Goal: Check status: Check status

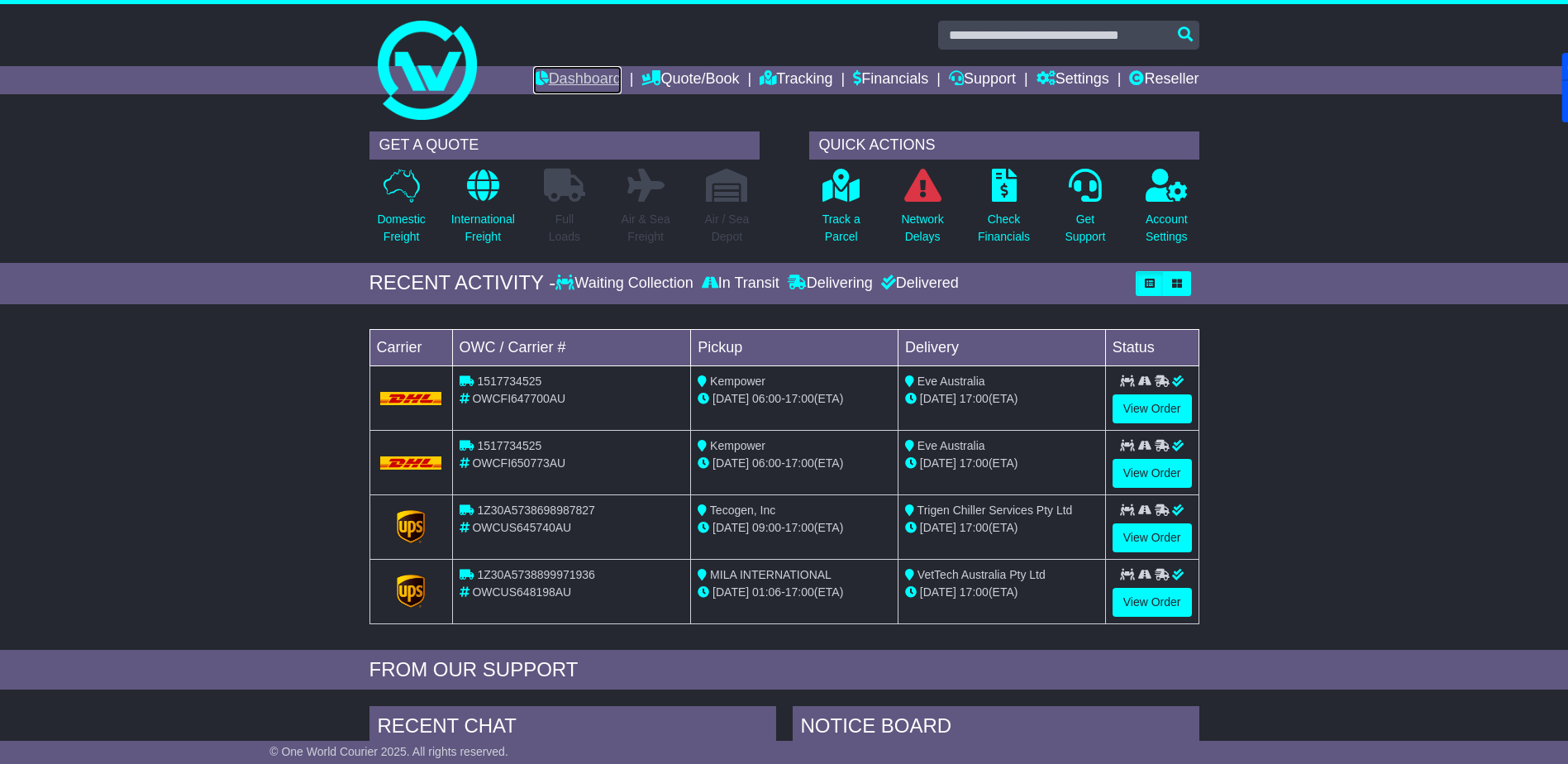
click at [562, 76] on link "Dashboard" at bounding box center [577, 79] width 88 height 28
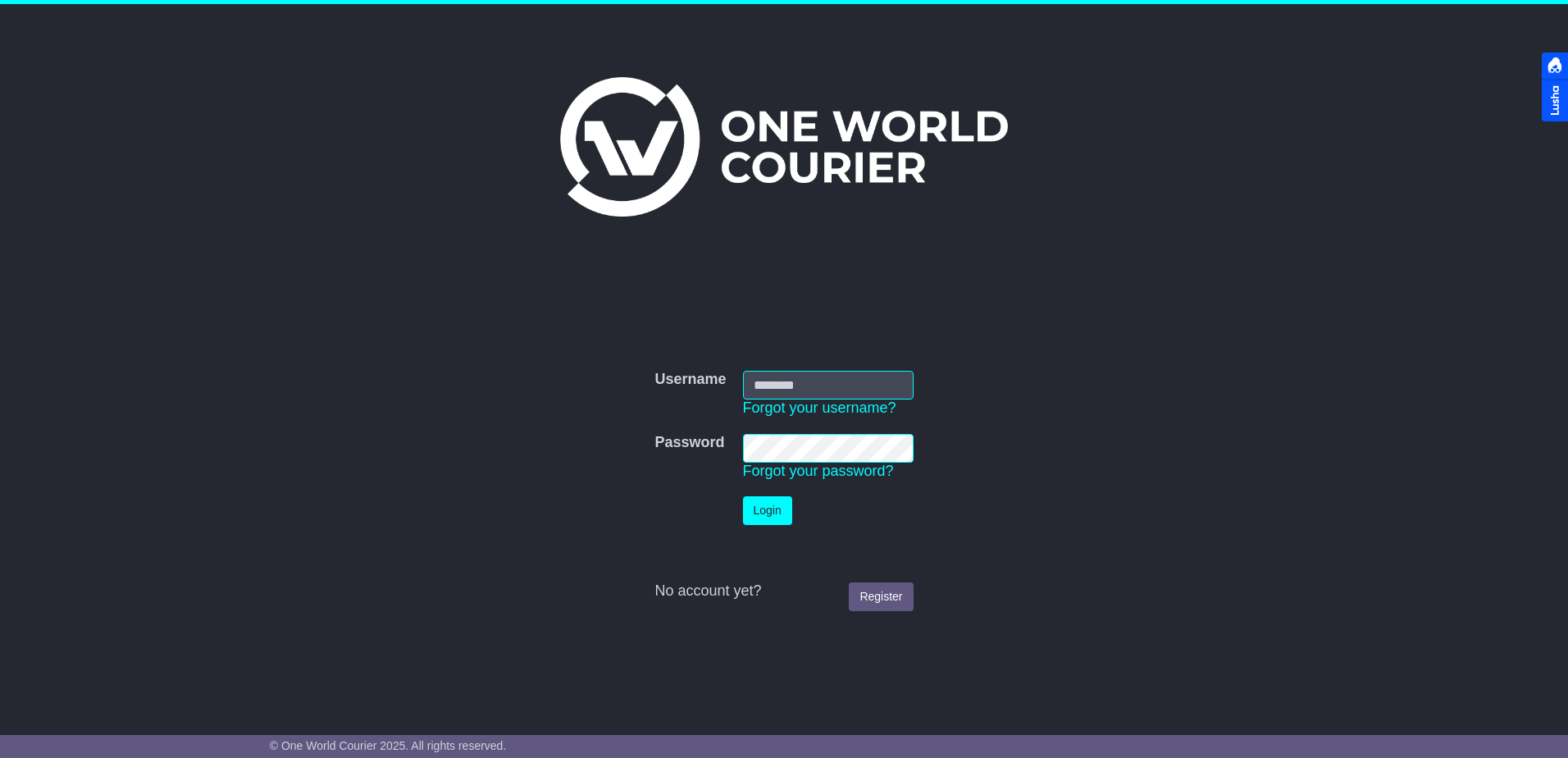
type input "**********"
click at [748, 519] on button "Login" at bounding box center [767, 510] width 49 height 29
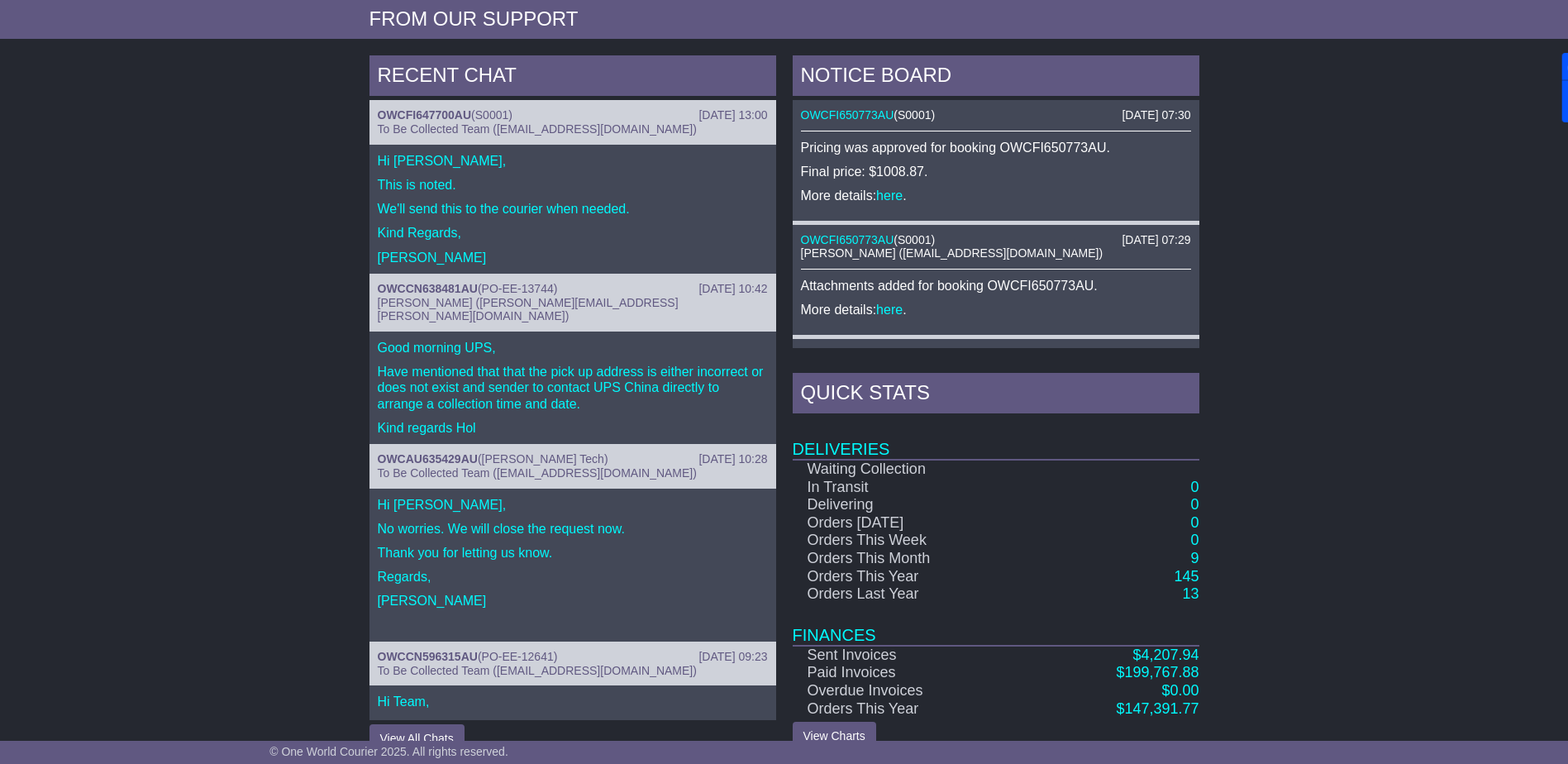
scroll to position [661, 0]
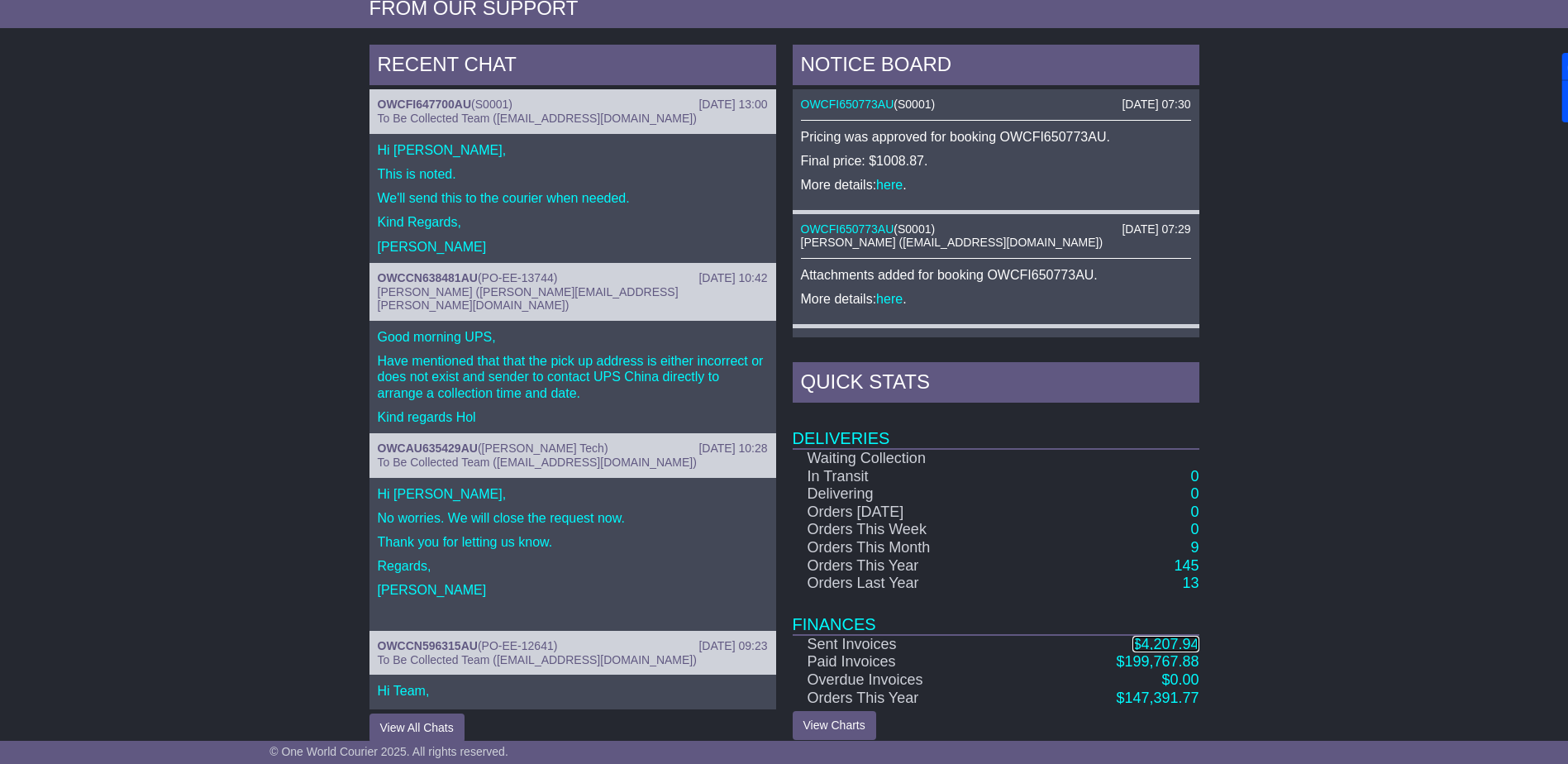
click at [1150, 640] on span "4,207.94" at bounding box center [1170, 643] width 58 height 16
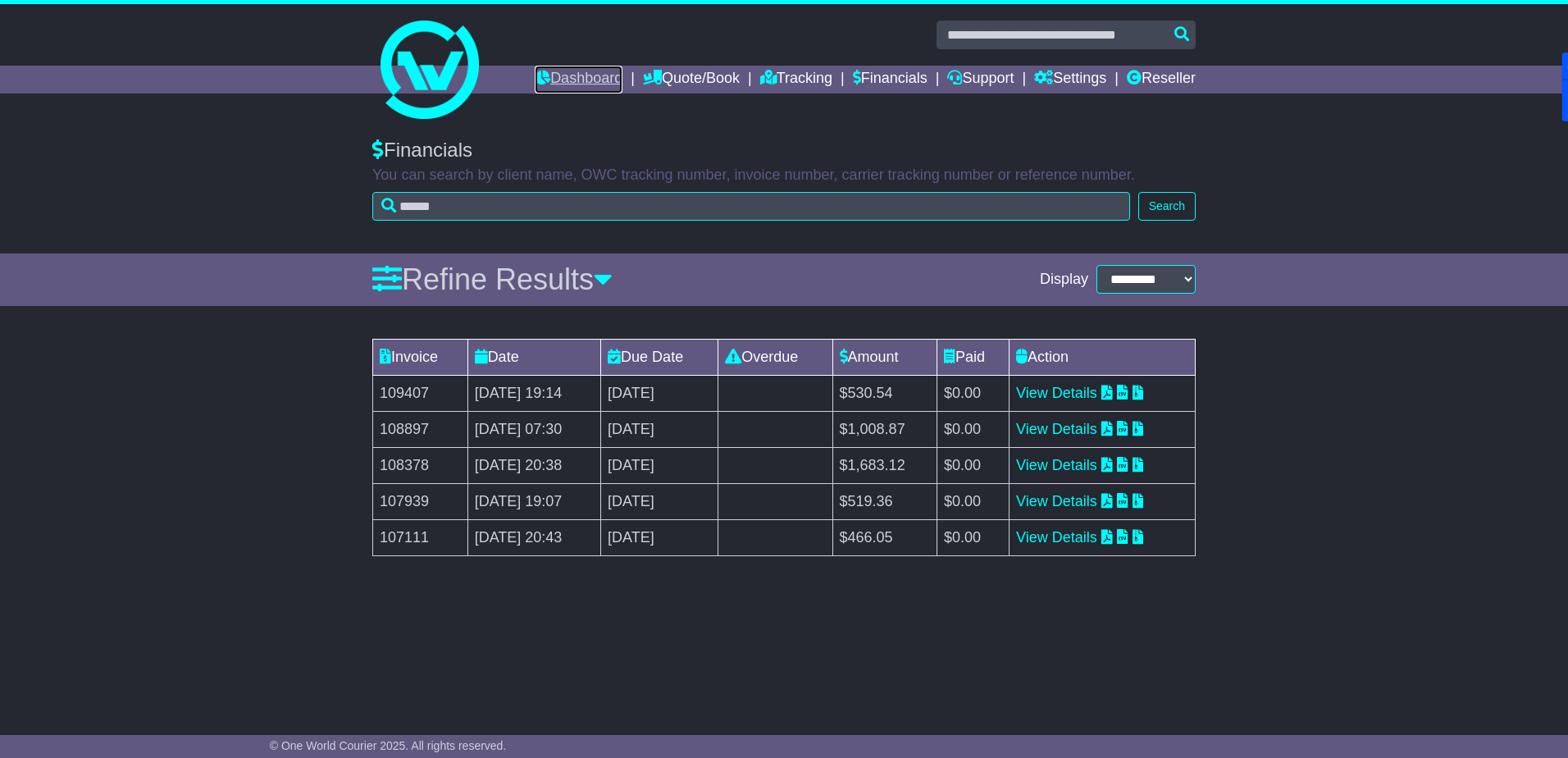
click at [566, 85] on link "Dashboard" at bounding box center [578, 79] width 87 height 28
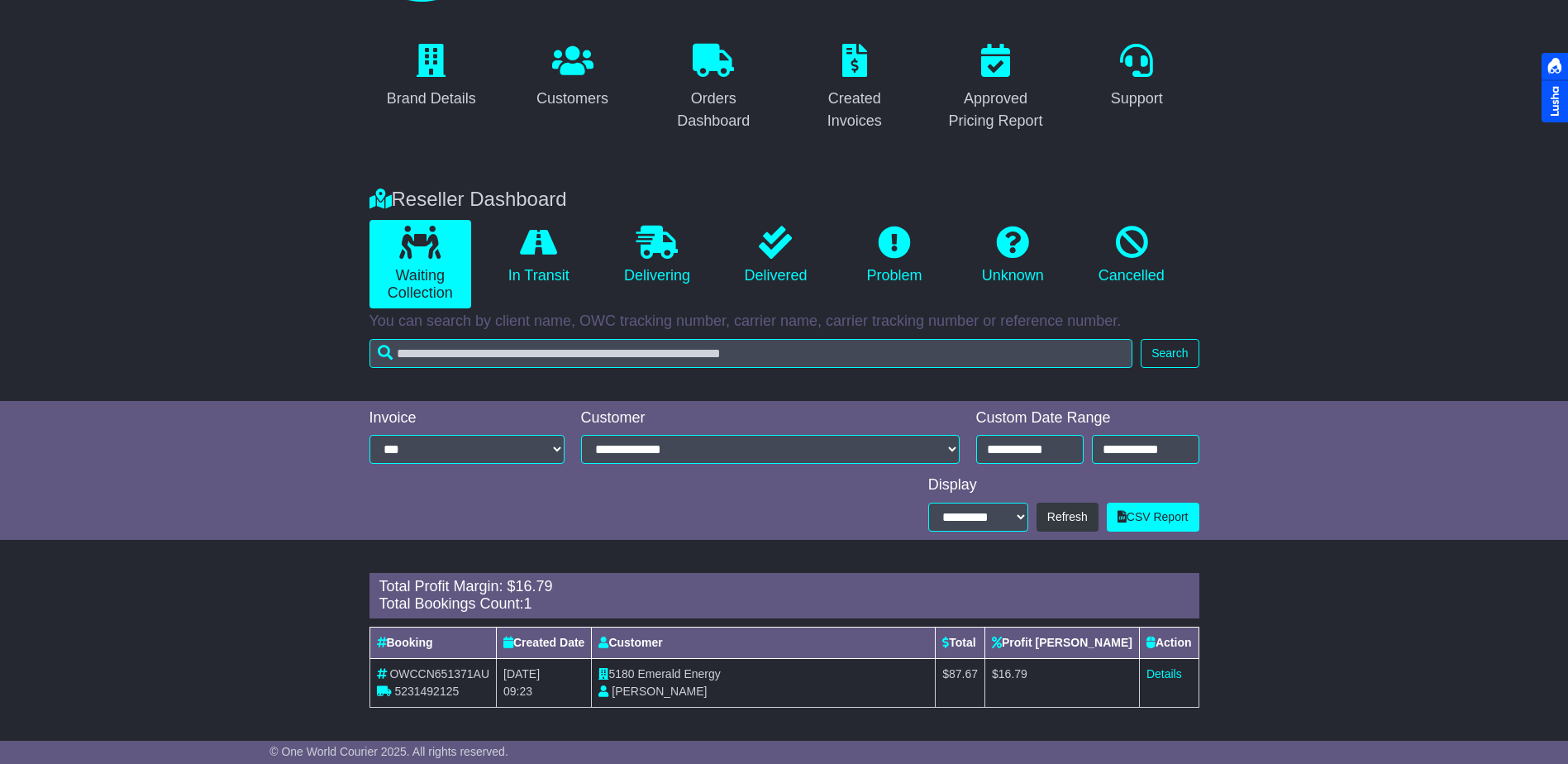
scroll to position [121, 0]
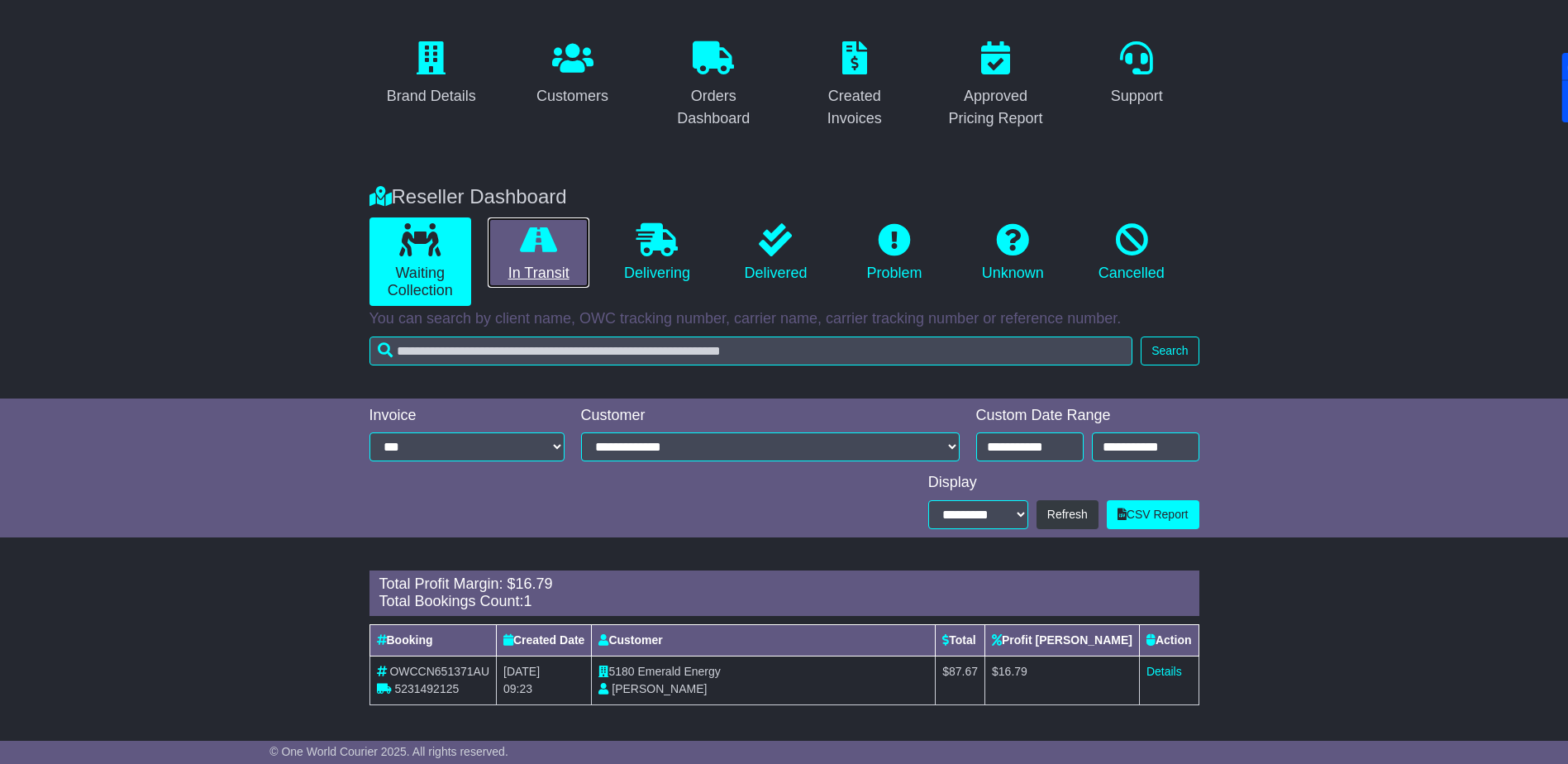
click at [539, 259] on link "In Transit" at bounding box center [538, 253] width 102 height 71
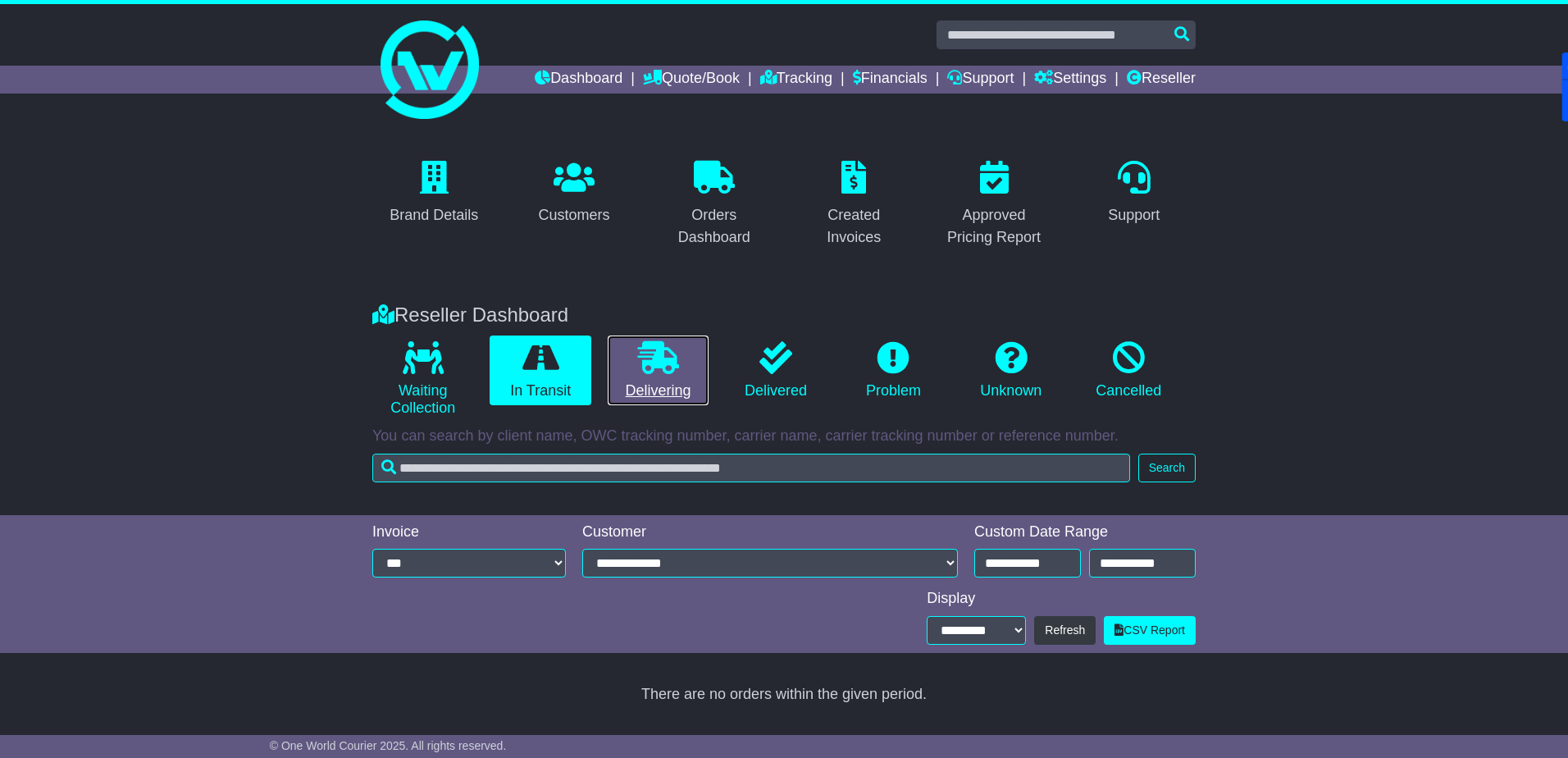
click at [643, 361] on icon at bounding box center [658, 357] width 41 height 33
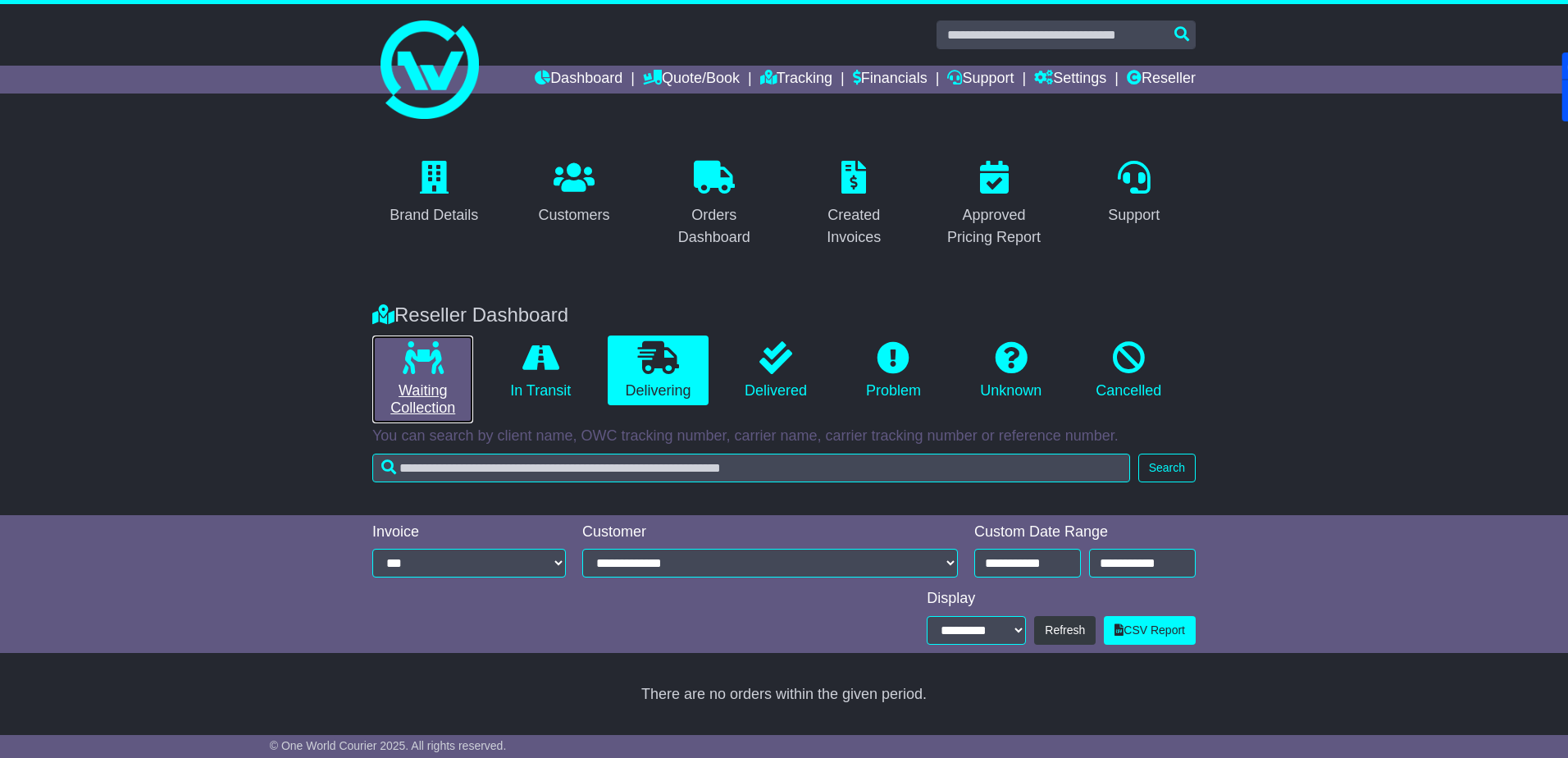
click at [453, 367] on link "Waiting Collection" at bounding box center [423, 379] width 101 height 87
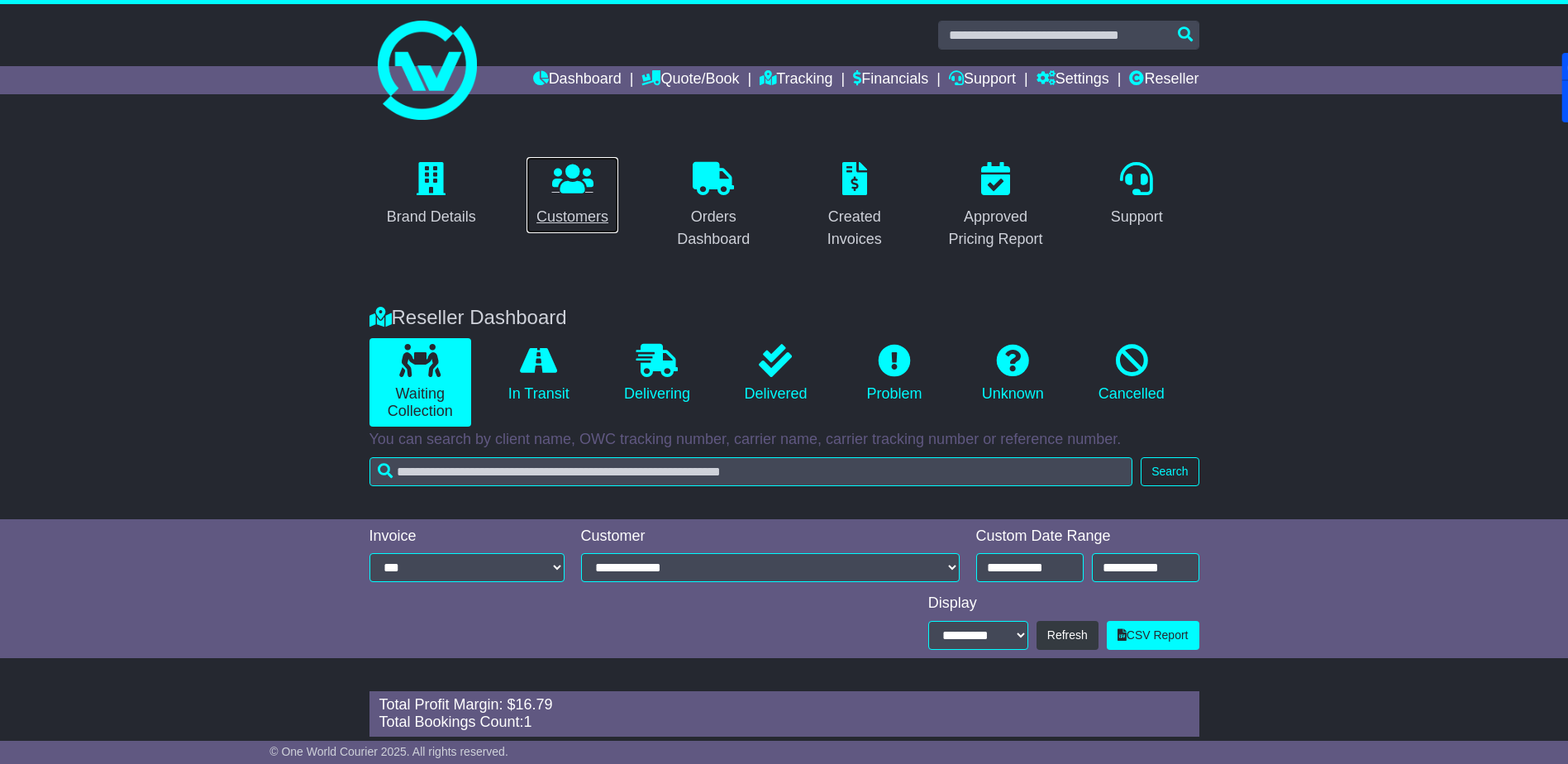
click at [593, 200] on link "Customers" at bounding box center [572, 195] width 93 height 77
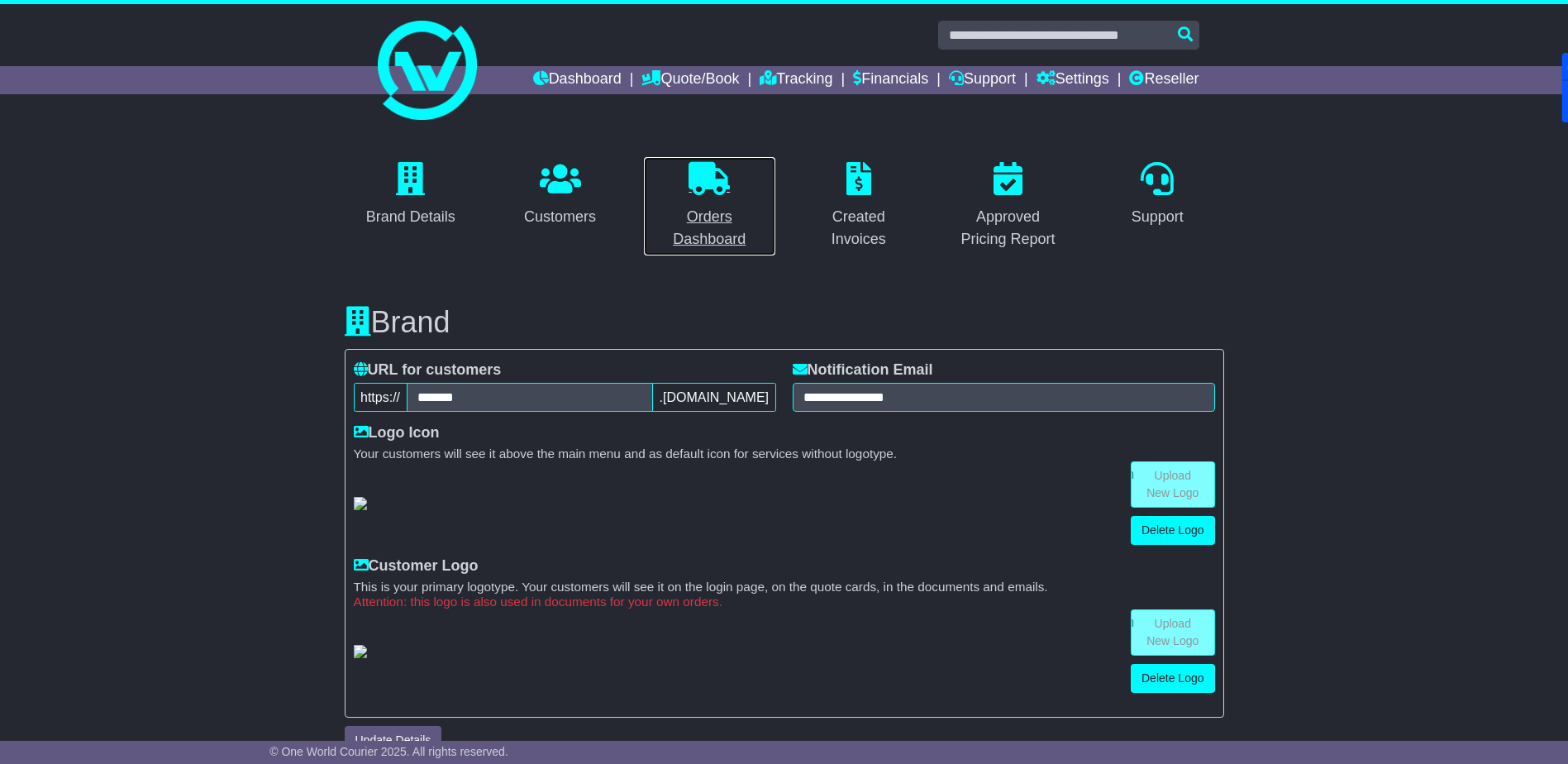
click at [719, 182] on icon at bounding box center [709, 178] width 42 height 33
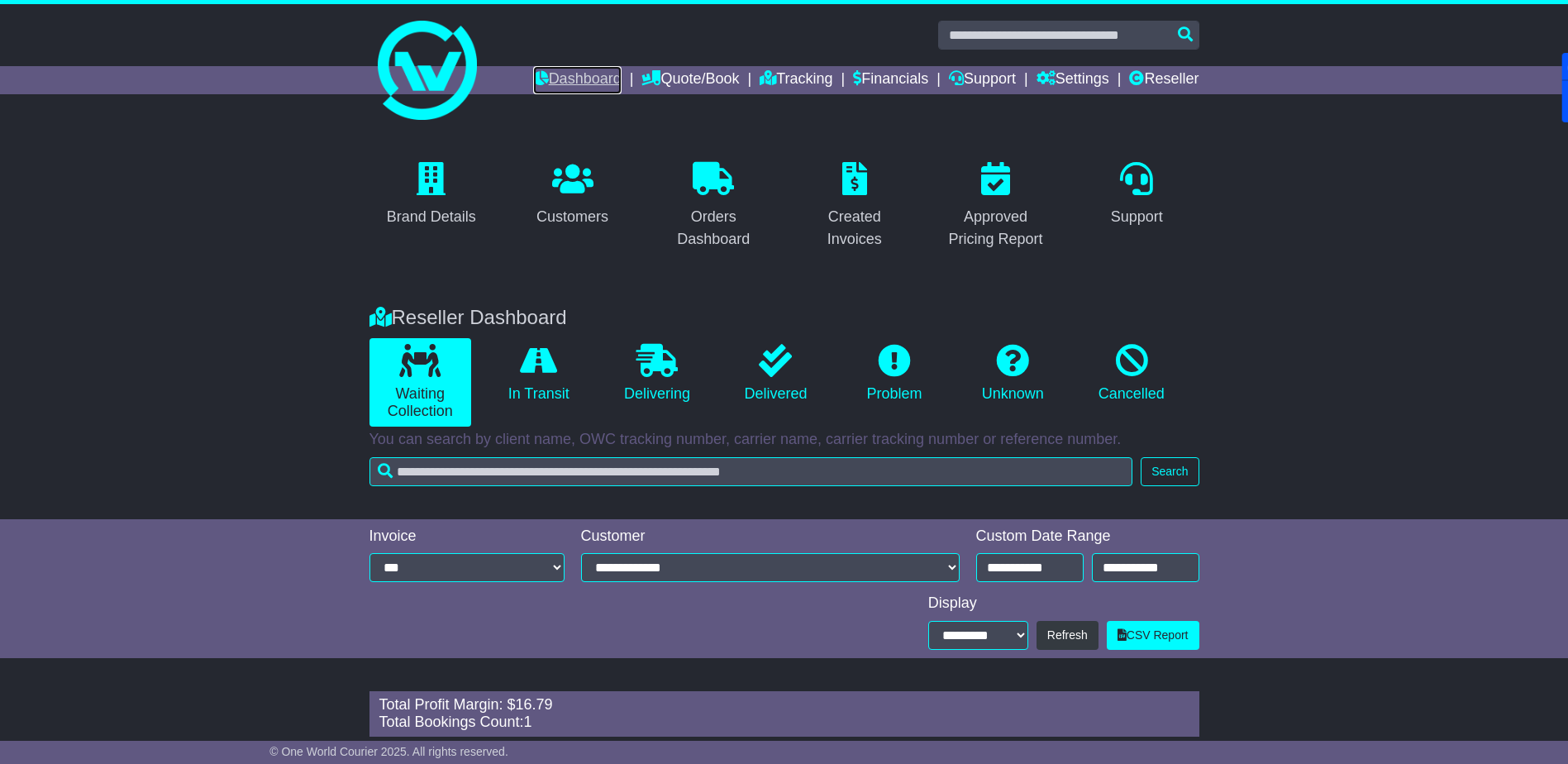
click at [574, 83] on link "Dashboard" at bounding box center [577, 79] width 88 height 28
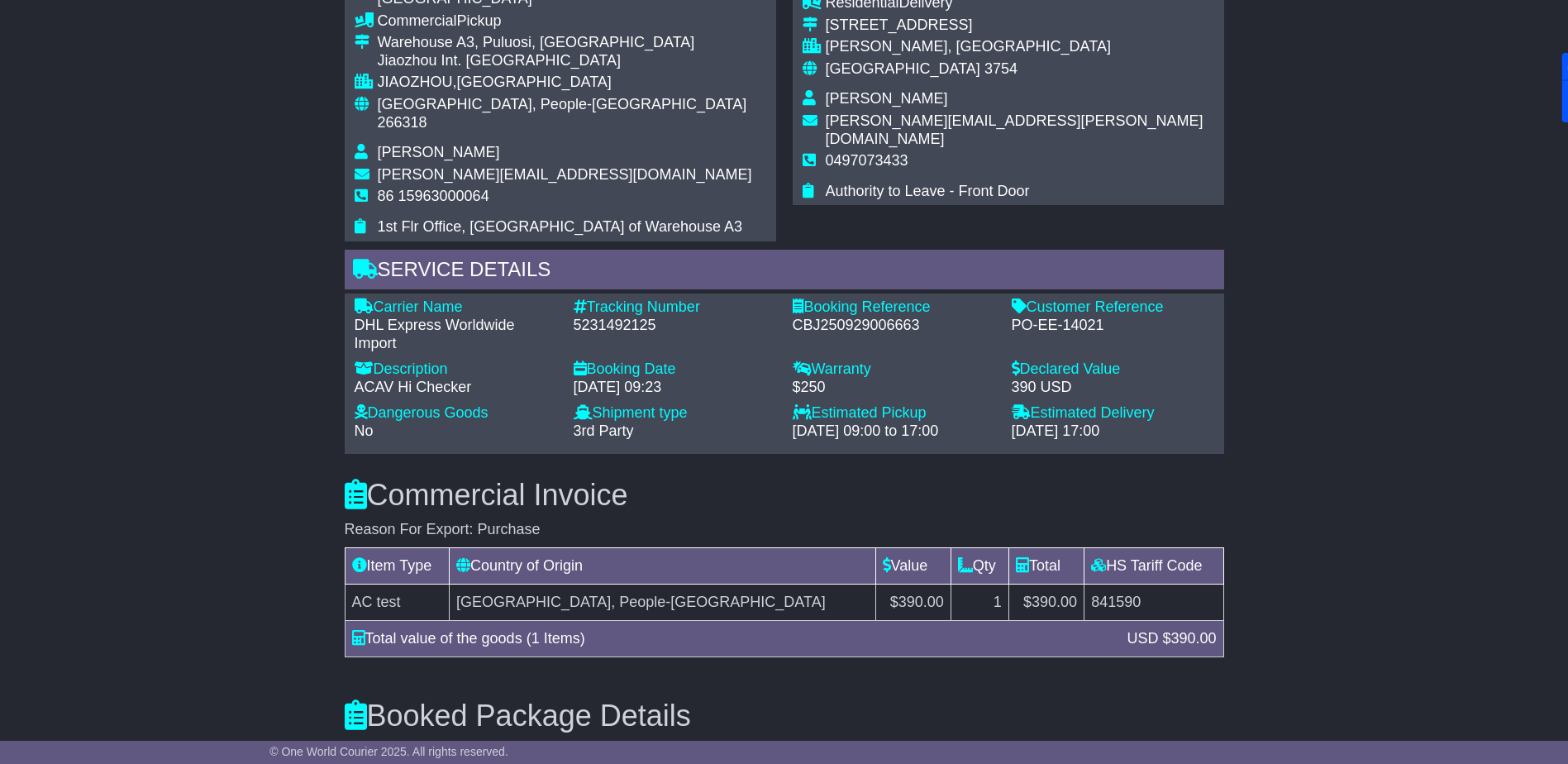
scroll to position [932, 0]
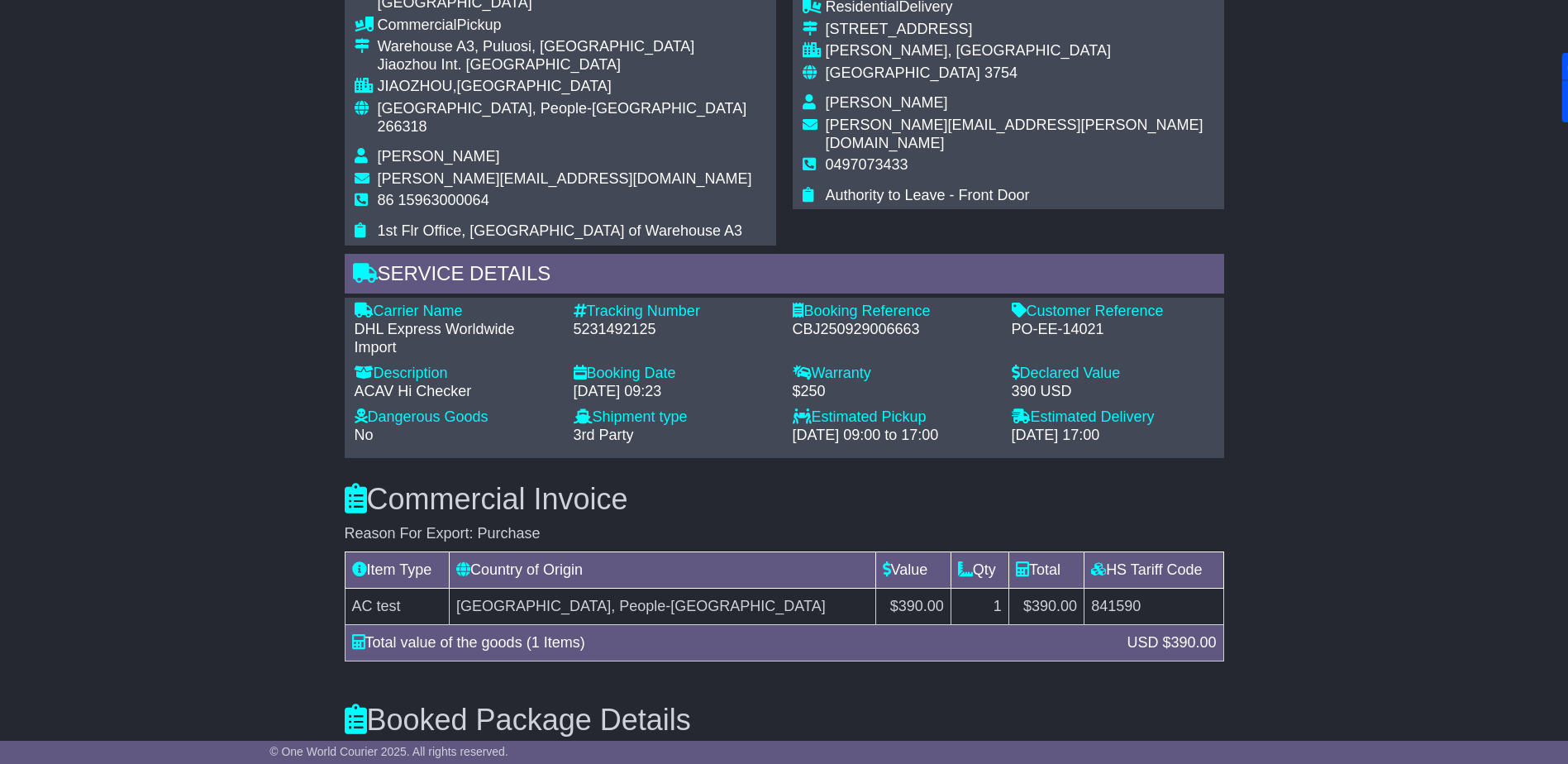
click at [601, 321] on div "5231492125" at bounding box center [674, 329] width 202 height 18
copy div "5231492125"
